Goal: Task Accomplishment & Management: Use online tool/utility

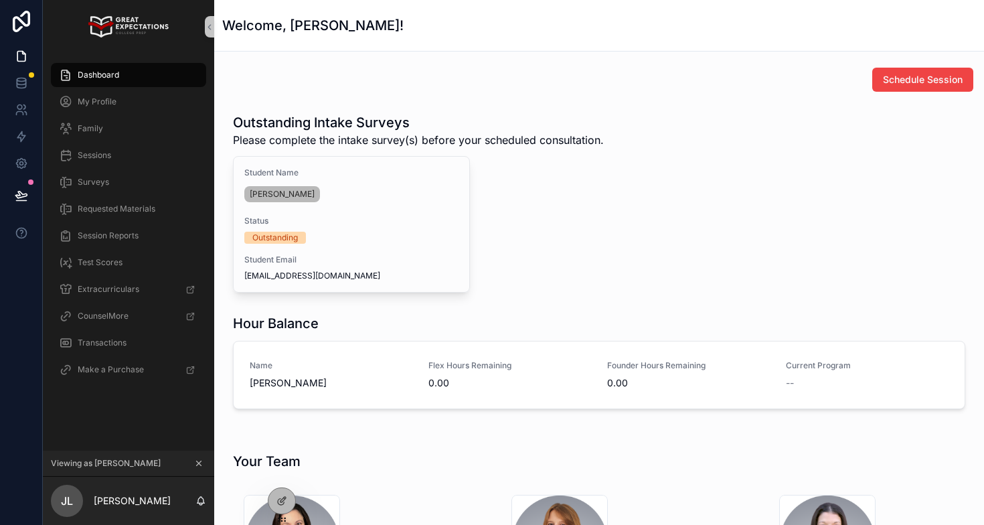
click at [202, 463] on icon "scrollable content" at bounding box center [198, 462] width 9 height 9
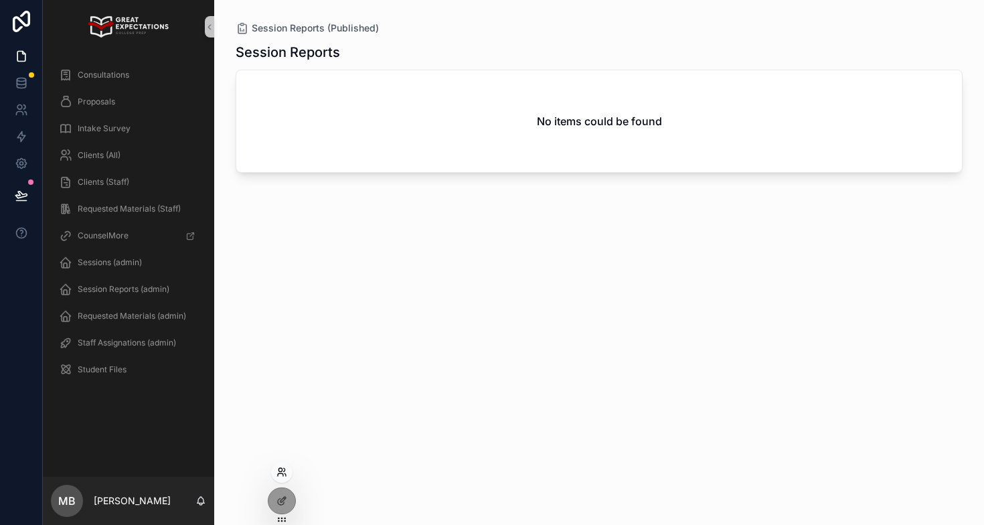
click at [284, 468] on icon at bounding box center [284, 469] width 1 height 3
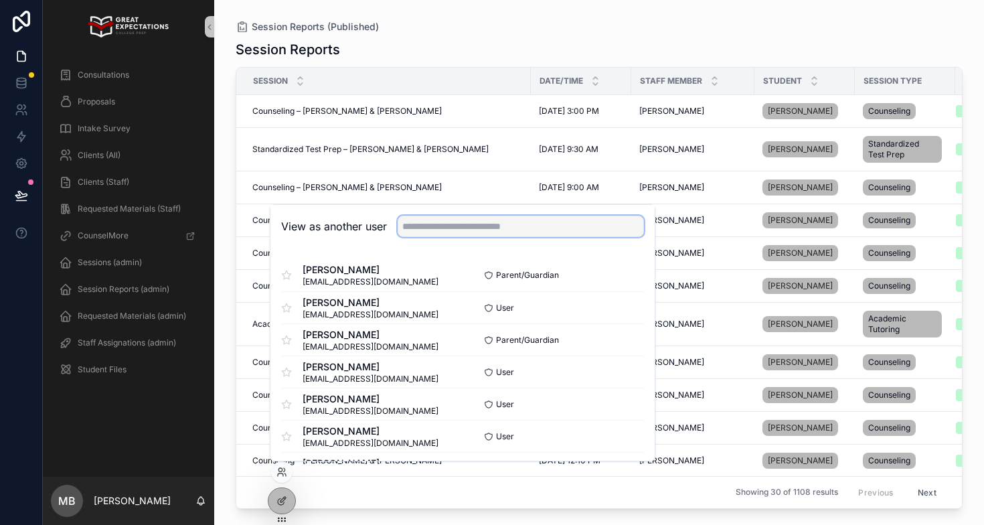
click at [415, 230] on input "text" at bounding box center [521, 226] width 246 height 21
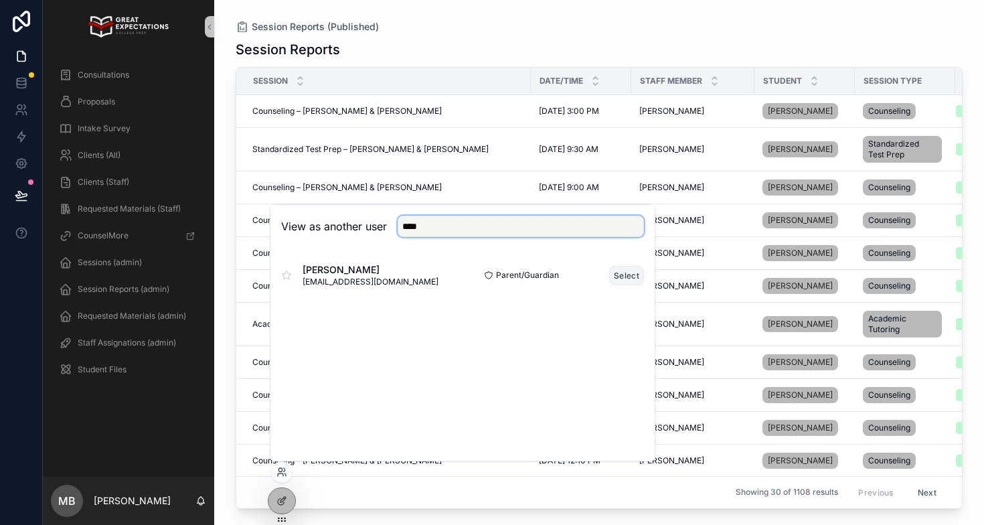
type input "****"
click at [627, 275] on button "Select" at bounding box center [626, 275] width 35 height 19
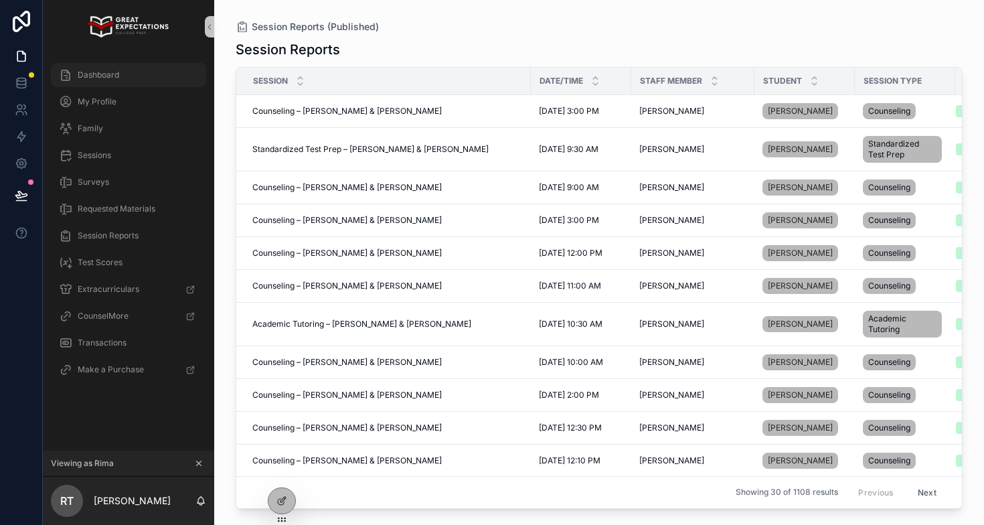
click at [124, 77] on div "Dashboard" at bounding box center [128, 74] width 139 height 21
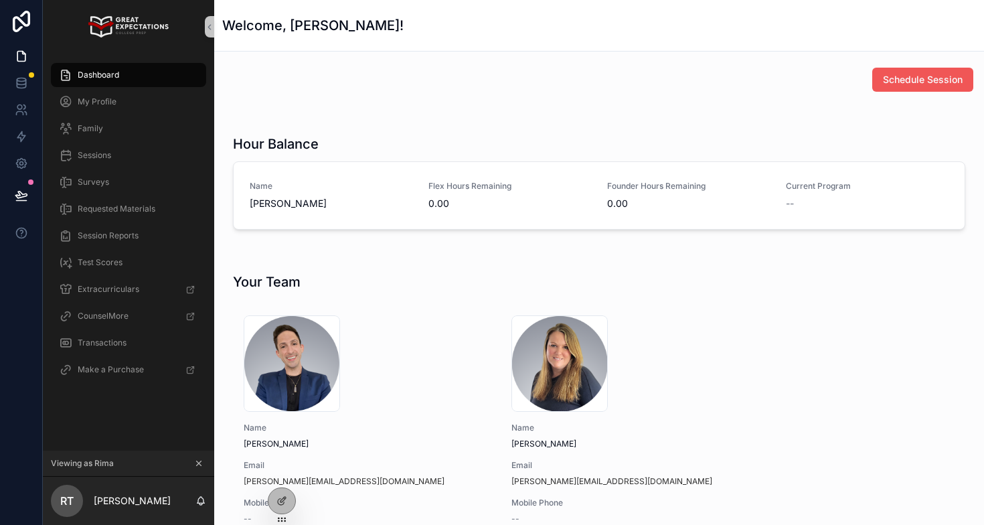
click at [905, 68] on button "Schedule Session" at bounding box center [922, 80] width 101 height 24
